Goal: Task Accomplishment & Management: Complete application form

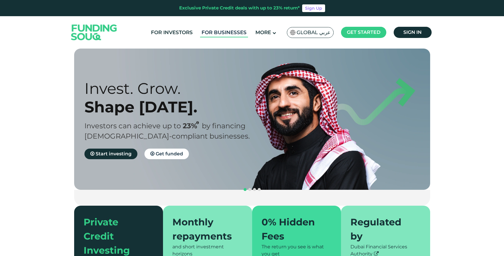
click at [228, 32] on link "For Businesses" at bounding box center [224, 33] width 48 height 10
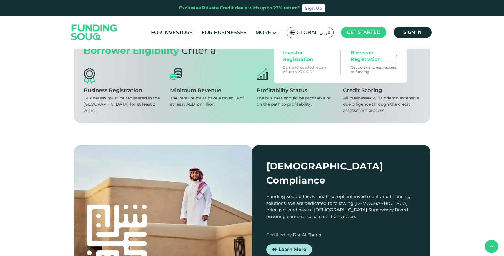
scroll to position [671, 0]
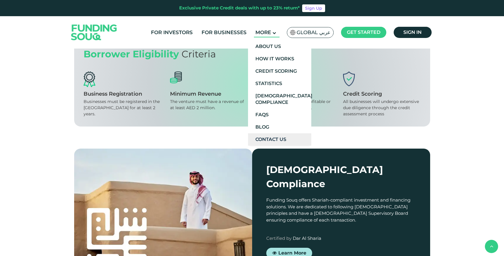
click at [278, 135] on link "Contact Us" at bounding box center [279, 139] width 63 height 12
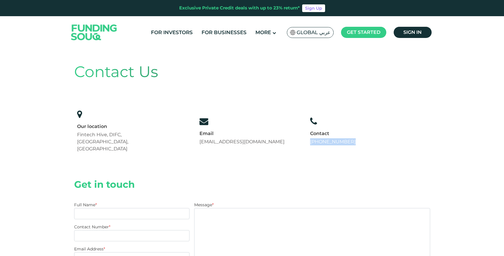
drag, startPoint x: 319, startPoint y: 135, endPoint x: 360, endPoint y: 137, distance: 40.6
click at [360, 137] on div "Contact Us Our location Fintech Hive, DIFC, Dubai, UAE Email support@fundingsou…" at bounding box center [252, 108] width 356 height 119
copy link "+971 558237344"
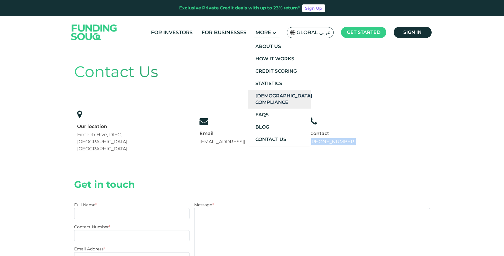
click at [269, 97] on link "[DEMOGRAPHIC_DATA] Compliance" at bounding box center [279, 99] width 63 height 19
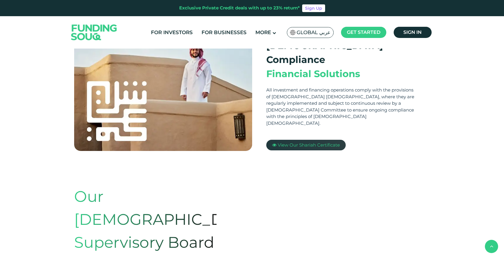
click at [299, 142] on span "View Our Shariah Certificate" at bounding box center [309, 145] width 62 height 6
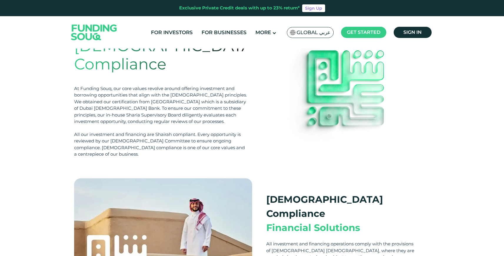
scroll to position [19, 0]
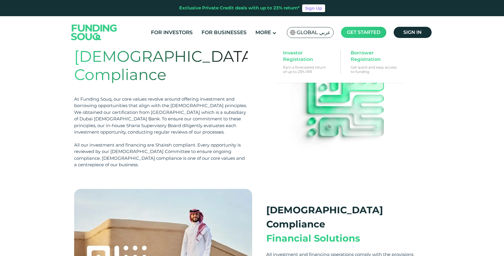
click at [373, 33] on span "Get started" at bounding box center [364, 32] width 34 height 6
click at [361, 57] on span "Borrower Registration" at bounding box center [373, 56] width 45 height 13
